Goal: Task Accomplishment & Management: Manage account settings

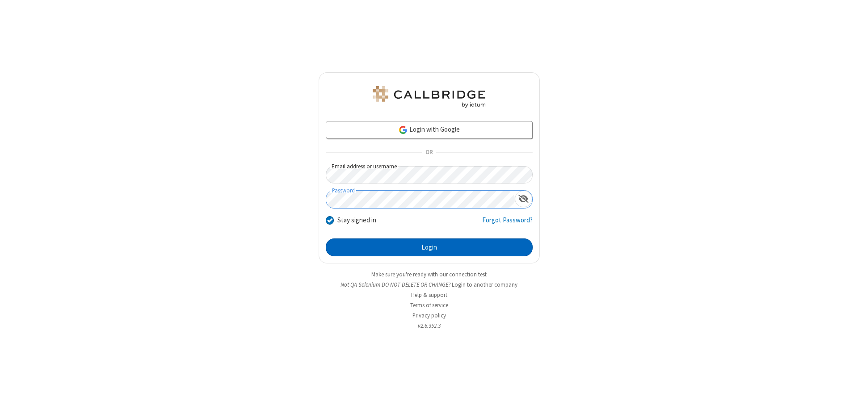
click at [429, 248] on button "Login" at bounding box center [429, 248] width 207 height 18
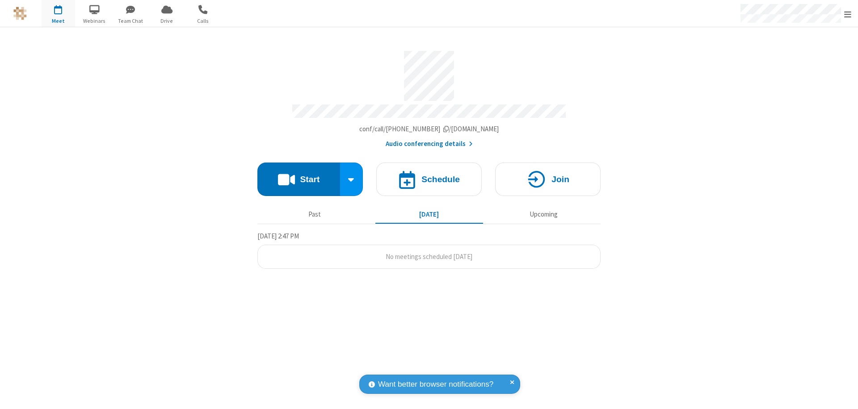
click at [848, 14] on span "Open menu" at bounding box center [847, 14] width 7 height 9
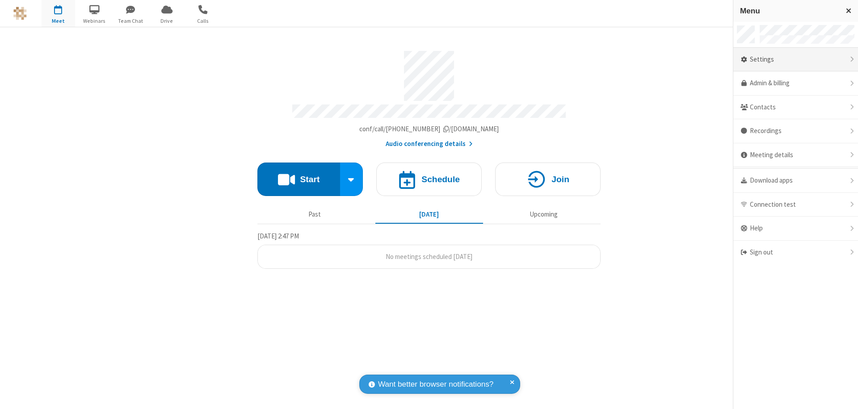
click at [795, 59] on div "Settings" at bounding box center [795, 60] width 125 height 24
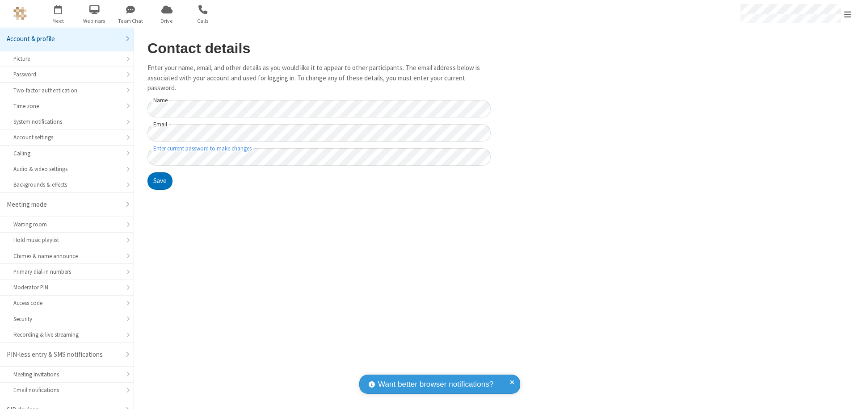
scroll to position [13, 0]
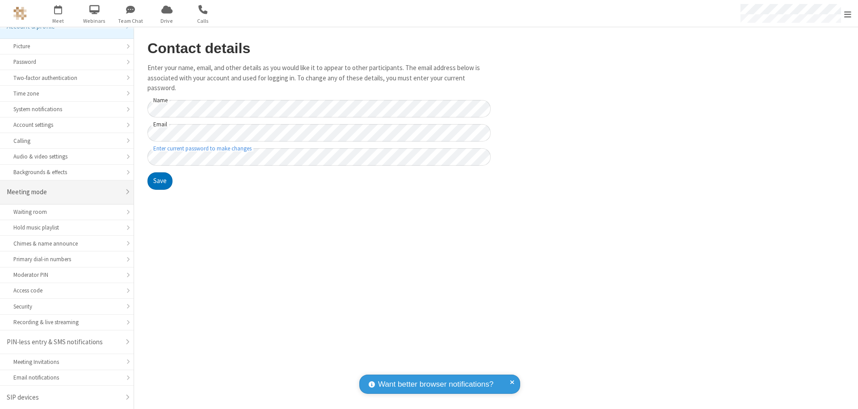
click at [63, 192] on div "Meeting mode" at bounding box center [64, 192] width 114 height 10
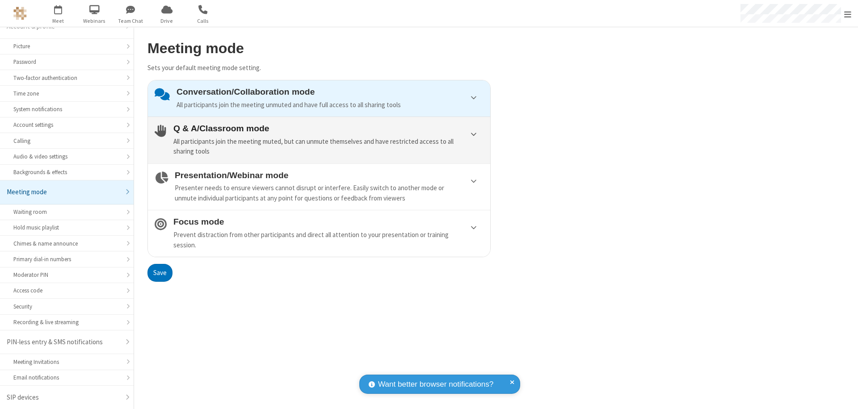
click at [319, 140] on div "All participants join the meeting muted, but can unmute themselves and have res…" at bounding box center [328, 147] width 310 height 20
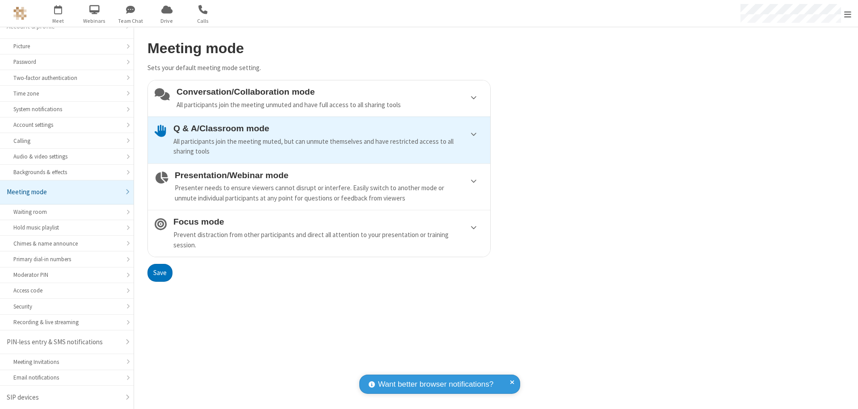
click at [160, 273] on button "Save" at bounding box center [159, 273] width 25 height 18
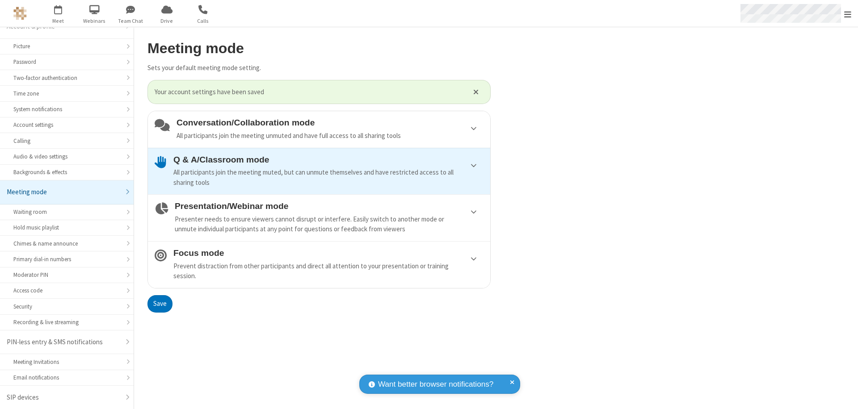
click at [848, 13] on span "Open menu" at bounding box center [847, 14] width 7 height 9
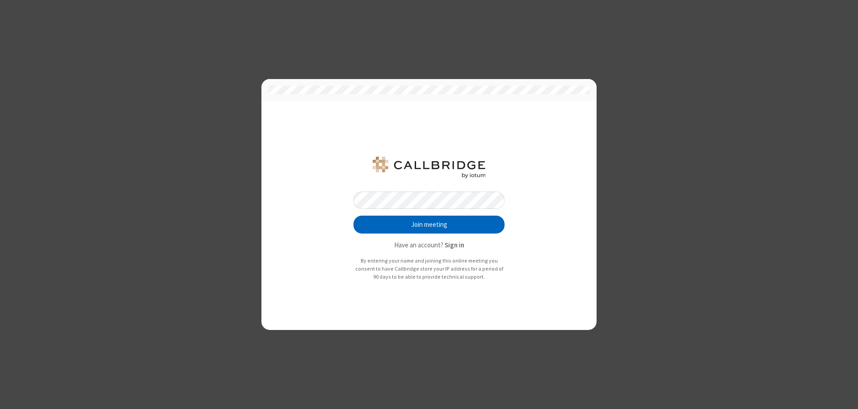
click at [429, 225] on button "Join meeting" at bounding box center [428, 225] width 151 height 18
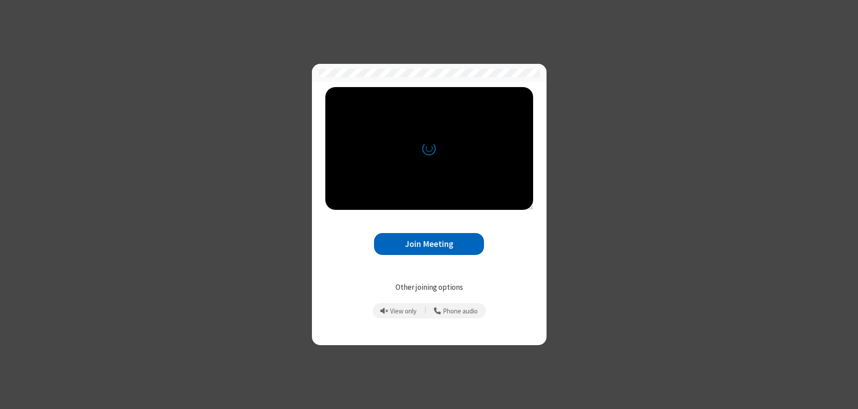
click at [429, 244] on button "Join Meeting" at bounding box center [429, 244] width 110 height 22
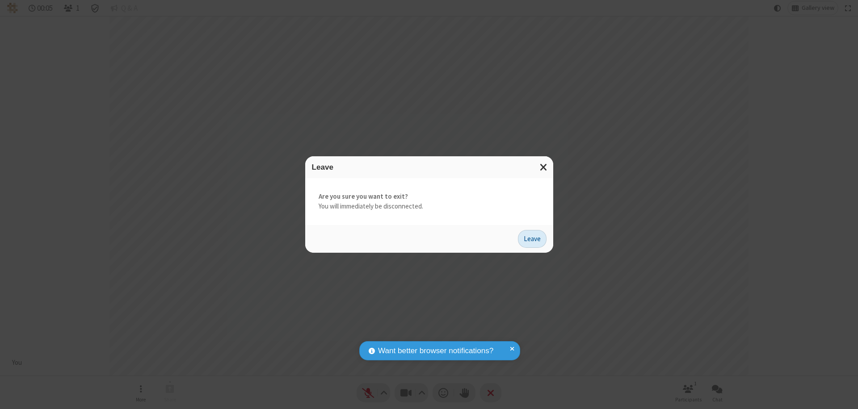
click at [532, 239] on button "Leave" at bounding box center [532, 239] width 29 height 18
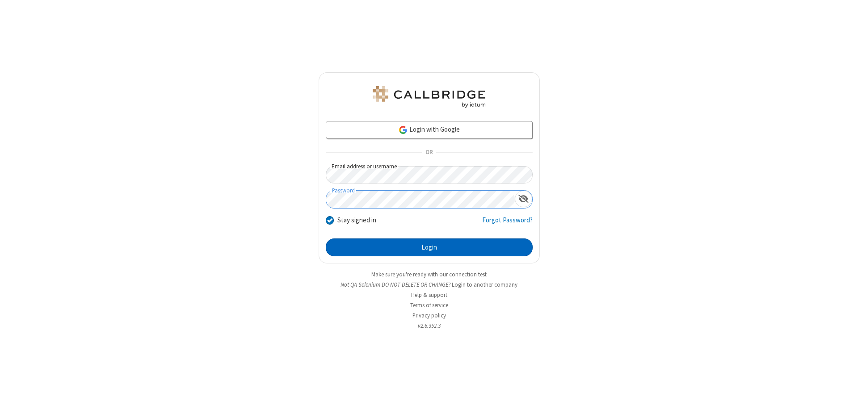
click at [429, 248] on button "Login" at bounding box center [429, 248] width 207 height 18
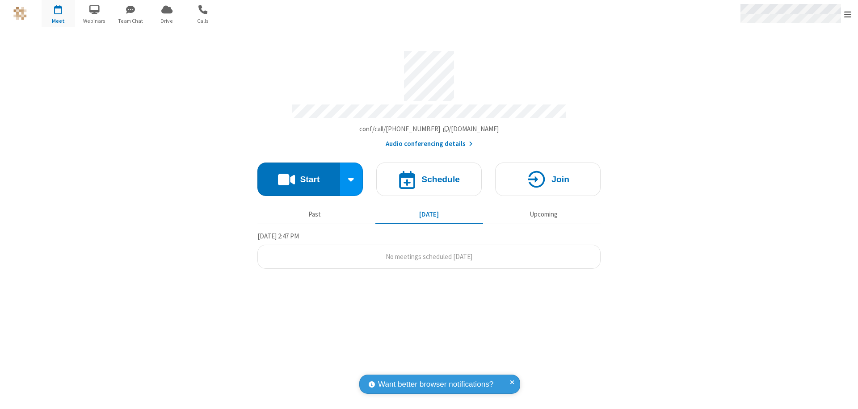
click at [848, 14] on span "Open menu" at bounding box center [847, 14] width 7 height 9
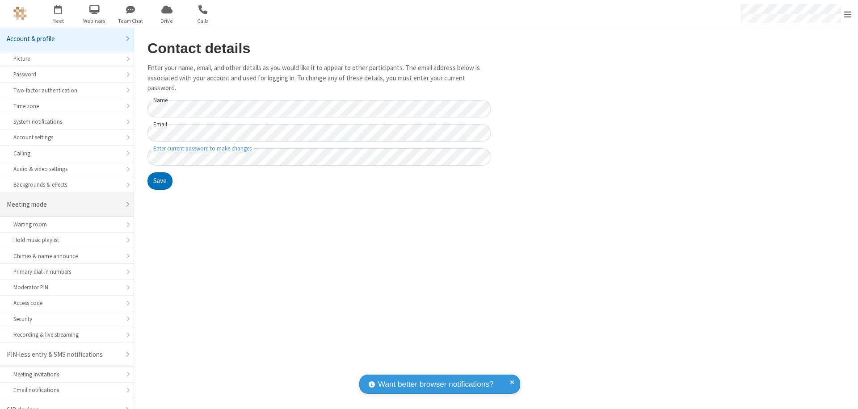
click at [63, 200] on div "Meeting mode" at bounding box center [64, 205] width 114 height 10
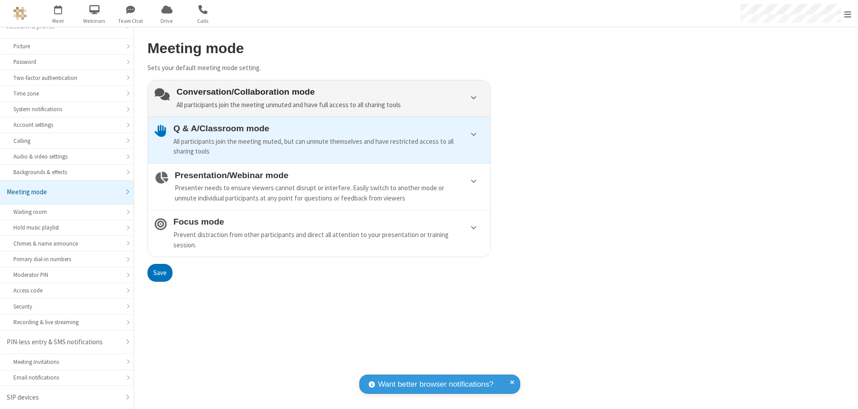
click at [319, 98] on div "Conversation/Collaboration mode All participants join the meeting unmuted and h…" at bounding box center [330, 98] width 307 height 23
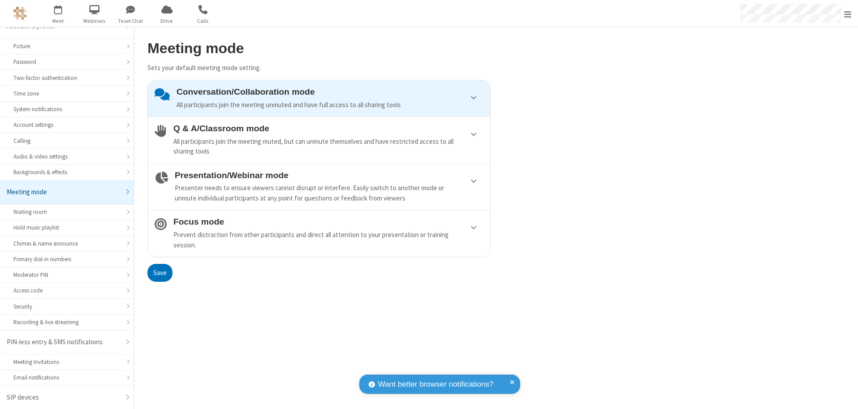
click at [160, 273] on button "Save" at bounding box center [159, 273] width 25 height 18
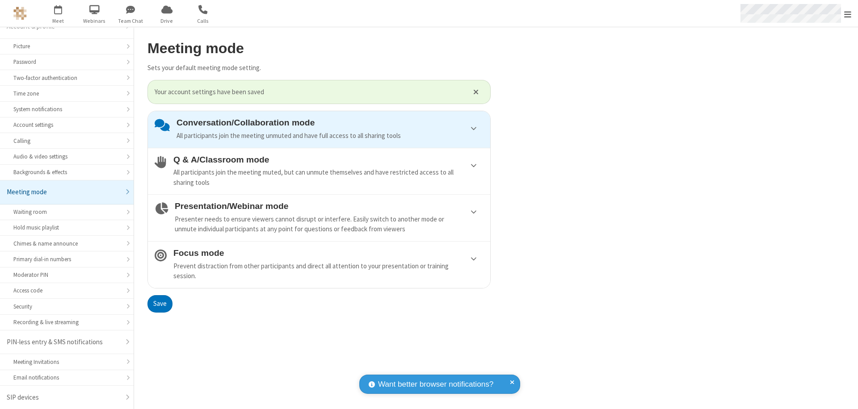
click at [848, 13] on span "Open menu" at bounding box center [847, 14] width 7 height 9
